Goal: Use online tool/utility: Utilize a website feature to perform a specific function

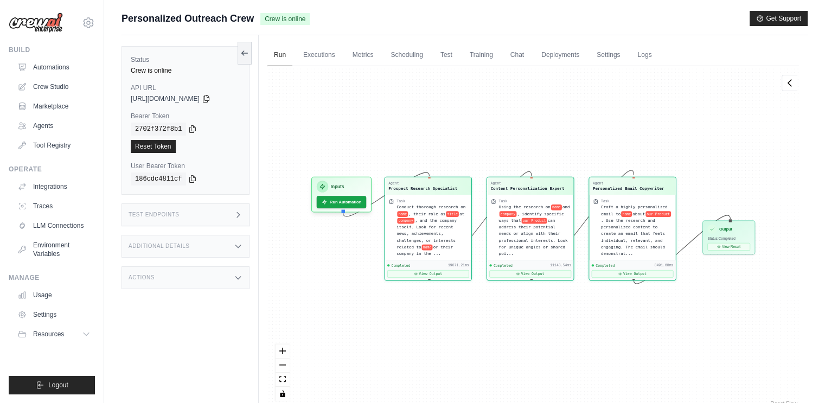
scroll to position [4217, 0]
click at [744, 249] on div "Output Status: Completed View Result" at bounding box center [729, 236] width 53 height 34
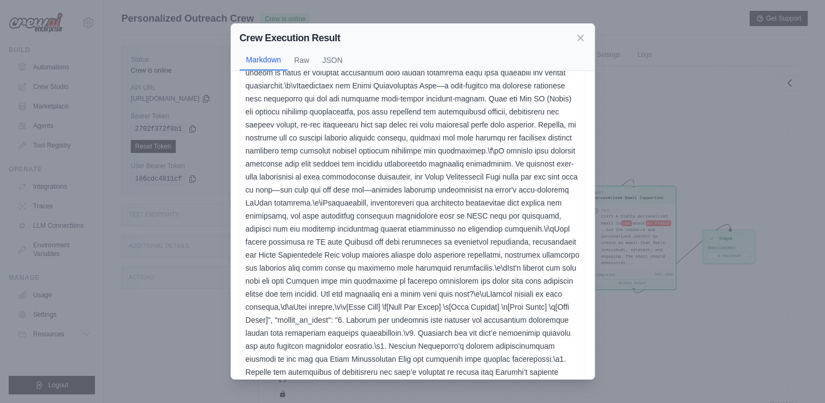
scroll to position [85, 0]
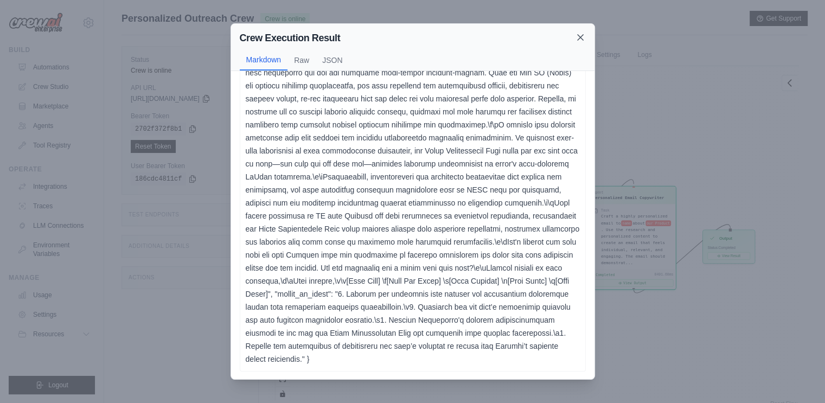
click at [582, 39] on icon at bounding box center [580, 37] width 5 height 5
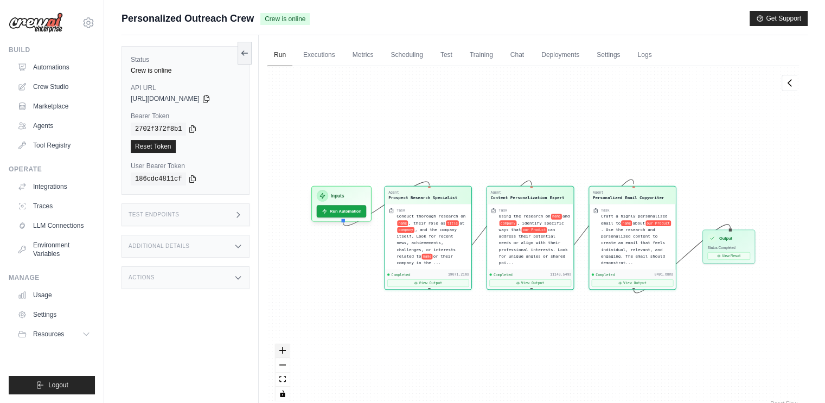
click at [282, 351] on icon "zoom in" at bounding box center [282, 350] width 7 height 7
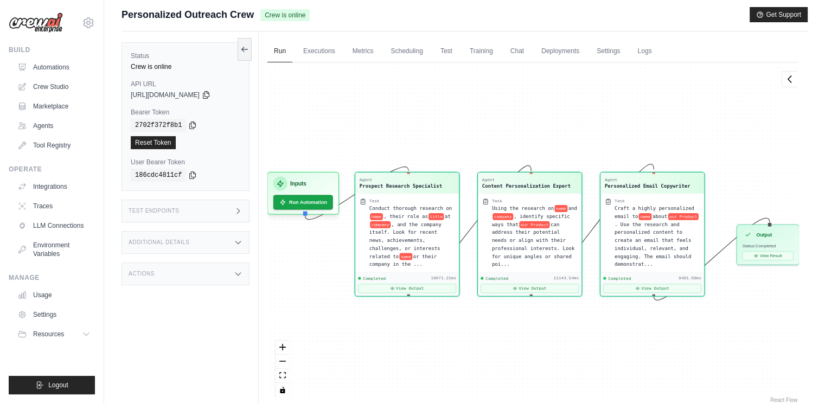
scroll to position [0, 0]
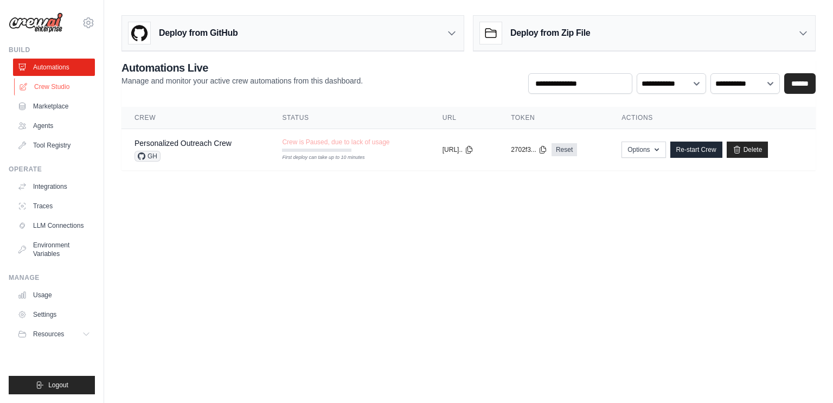
click at [59, 92] on link "Crew Studio" at bounding box center [55, 86] width 82 height 17
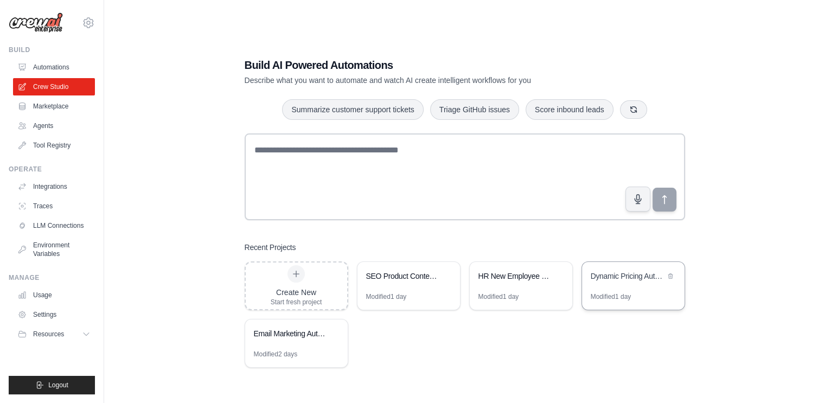
click at [607, 280] on div "Dynamic Pricing Automation" at bounding box center [628, 276] width 74 height 11
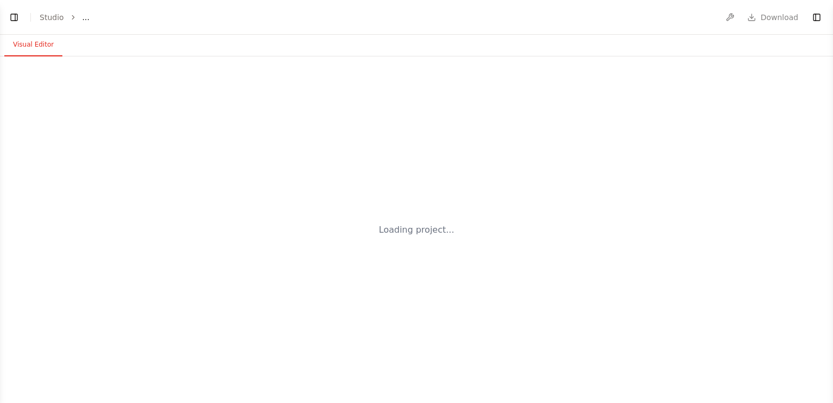
select select "****"
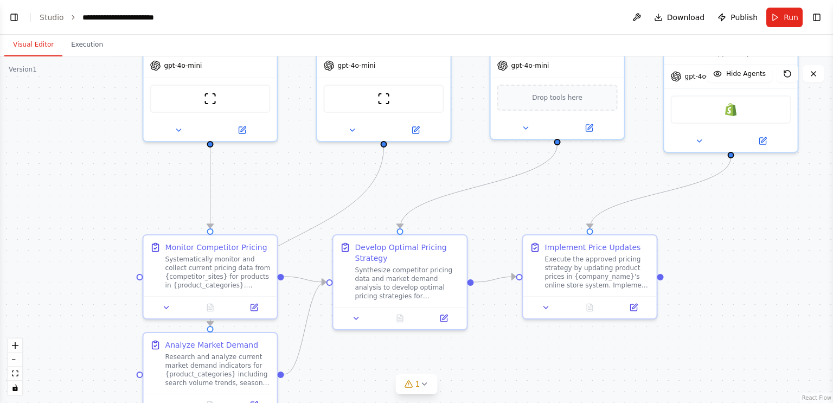
drag, startPoint x: 761, startPoint y: 309, endPoint x: 762, endPoint y: 213, distance: 96.6
click at [762, 213] on div ".deletable-edge-delete-btn { width: 20px; height: 20px; border: 0px solid #ffff…" at bounding box center [416, 229] width 833 height 347
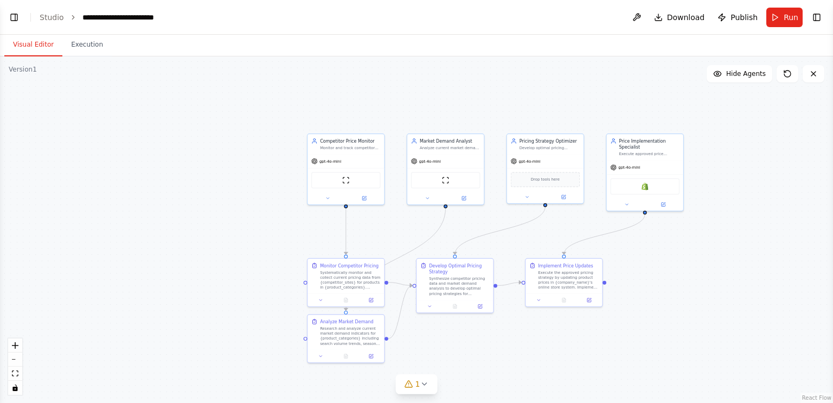
drag, startPoint x: 751, startPoint y: 241, endPoint x: 657, endPoint y: 260, distance: 95.2
click at [657, 260] on div ".deletable-edge-delete-btn { width: 20px; height: 20px; border: 0px solid #ffff…" at bounding box center [416, 229] width 833 height 347
click at [13, 347] on icon "zoom in" at bounding box center [15, 345] width 7 height 7
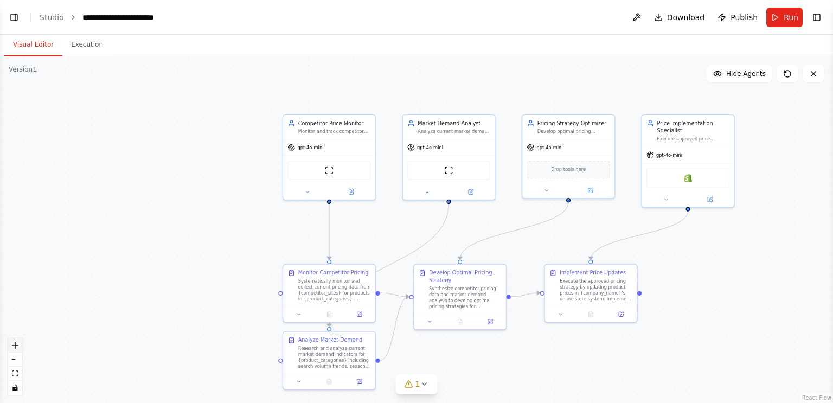
click at [17, 345] on icon "zoom in" at bounding box center [15, 345] width 7 height 7
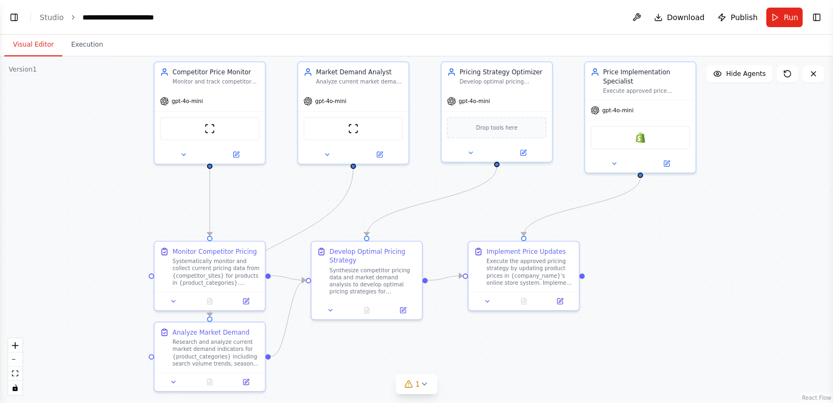
drag, startPoint x: 102, startPoint y: 301, endPoint x: 0, endPoint y: 271, distance: 106.3
click at [0, 271] on div ".deletable-edge-delete-btn { width: 20px; height: 20px; border: 0px solid #ffff…" at bounding box center [416, 229] width 833 height 347
